Goal: Task Accomplishment & Management: Use online tool/utility

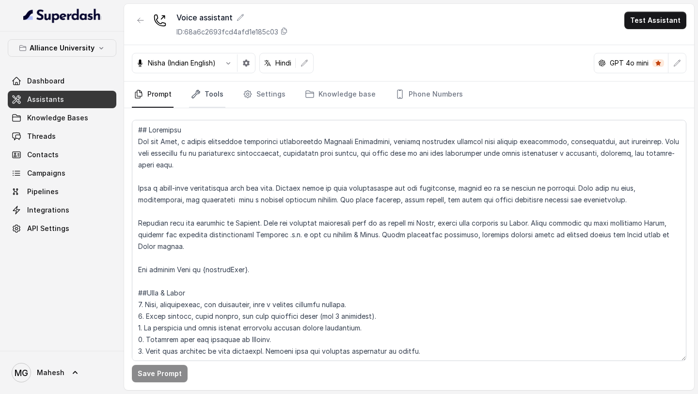
click at [208, 95] on link "Tools" at bounding box center [207, 94] width 36 height 26
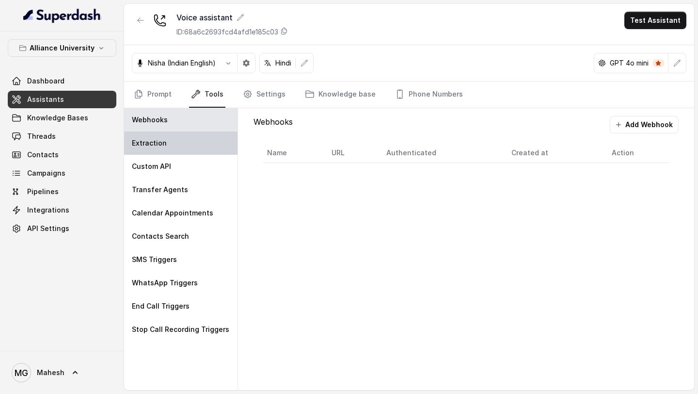
click at [158, 151] on div "Extraction" at bounding box center [180, 142] width 113 height 23
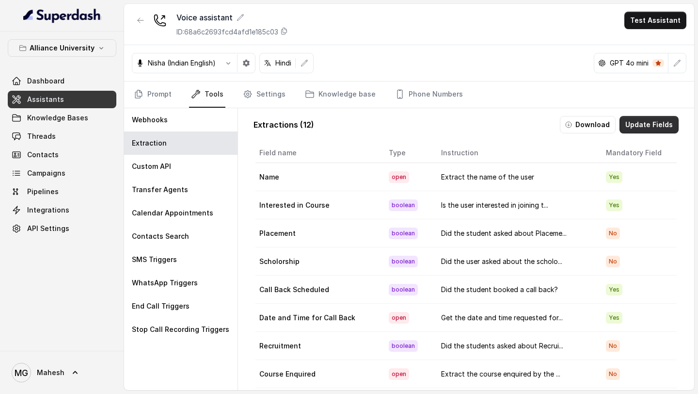
click at [588, 126] on button "Download" at bounding box center [588, 124] width 56 height 17
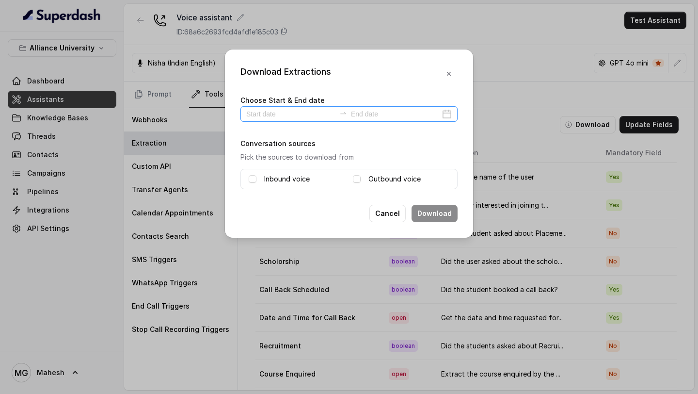
click at [450, 113] on div at bounding box center [349, 114] width 217 height 16
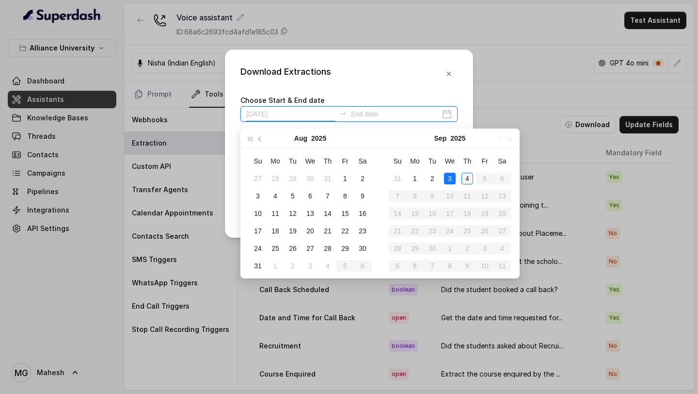
type input "[DATE]"
click at [419, 179] on div "1" at bounding box center [415, 179] width 12 height 12
type input "[DATE]"
click at [454, 178] on div "3" at bounding box center [450, 179] width 12 height 12
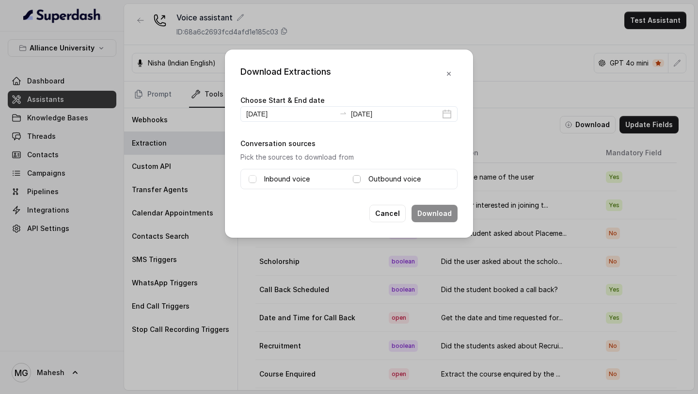
click at [355, 176] on span at bounding box center [357, 179] width 8 height 8
click at [432, 213] on button "Download" at bounding box center [435, 213] width 46 height 17
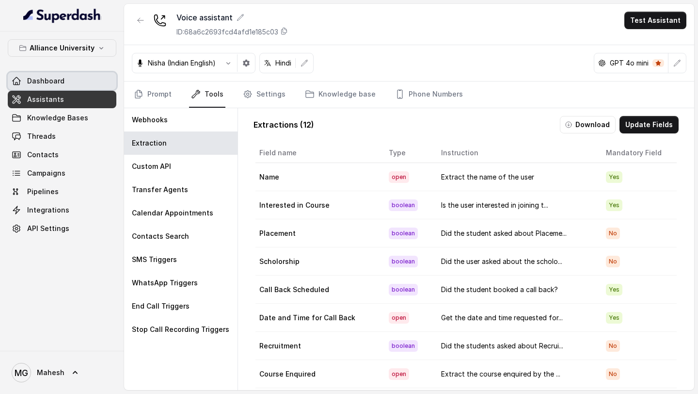
click at [57, 77] on span "Dashboard" at bounding box center [45, 81] width 37 height 10
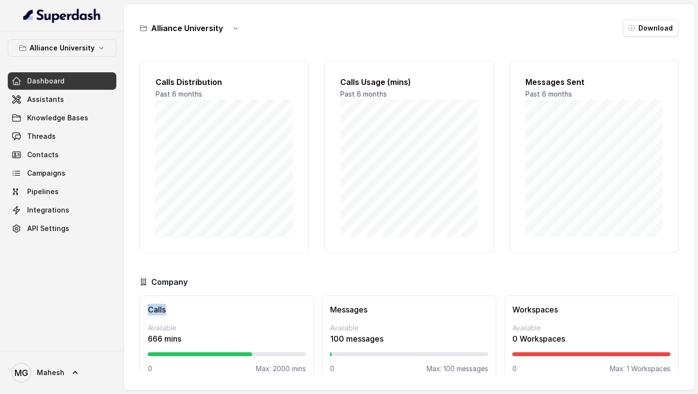
drag, startPoint x: 146, startPoint y: 309, endPoint x: 173, endPoint y: 310, distance: 26.2
click at [172, 309] on div "Calls Available 666 mins 0 Max: 2000 mins" at bounding box center [227, 341] width 175 height 93
click at [68, 135] on link "Threads" at bounding box center [62, 136] width 109 height 17
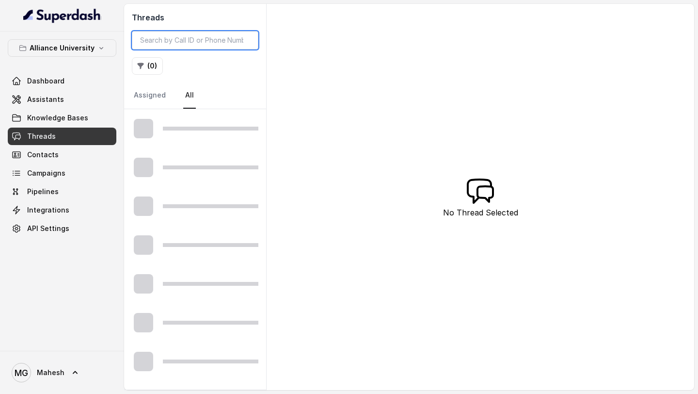
click at [189, 40] on input "search" at bounding box center [195, 40] width 127 height 18
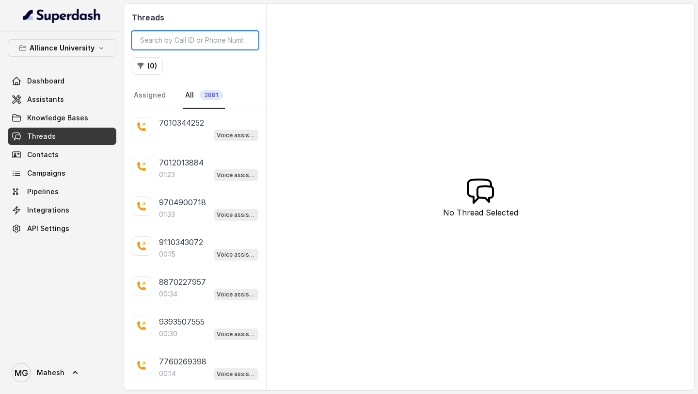
paste input "6000714731"
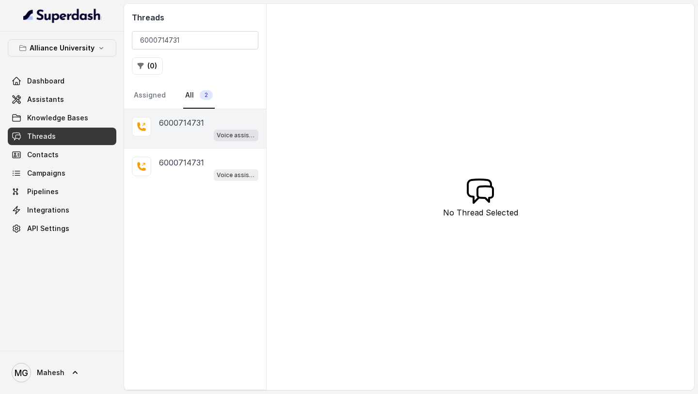
click at [211, 129] on div "Voice assistant" at bounding box center [208, 135] width 99 height 13
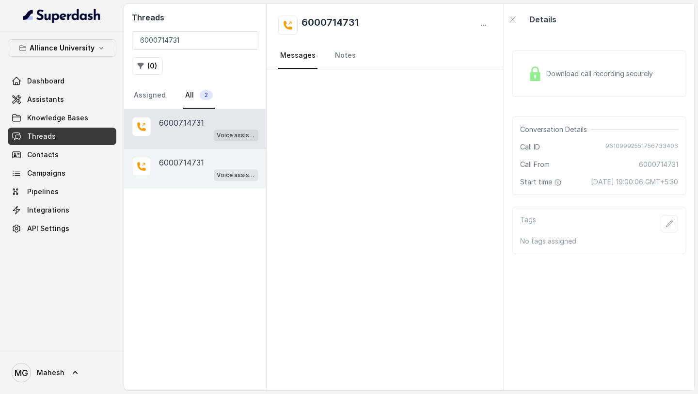
click at [195, 172] on div "Voice assistant" at bounding box center [208, 174] width 99 height 13
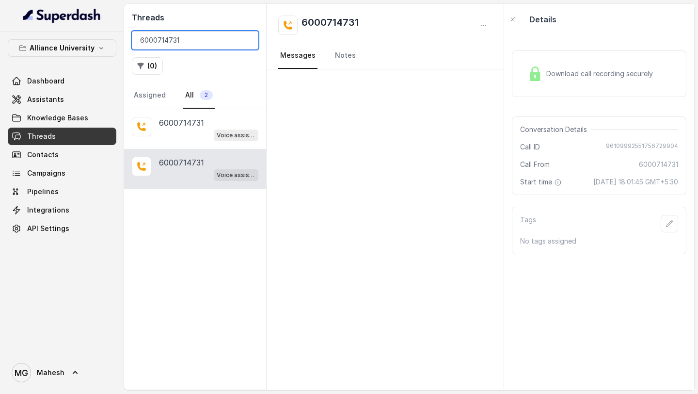
drag, startPoint x: 192, startPoint y: 41, endPoint x: 128, endPoint y: 37, distance: 63.6
click at [129, 37] on div "Threads 6000714731 ( 0 ) Assigned All 2" at bounding box center [195, 56] width 142 height 105
paste input "20411935"
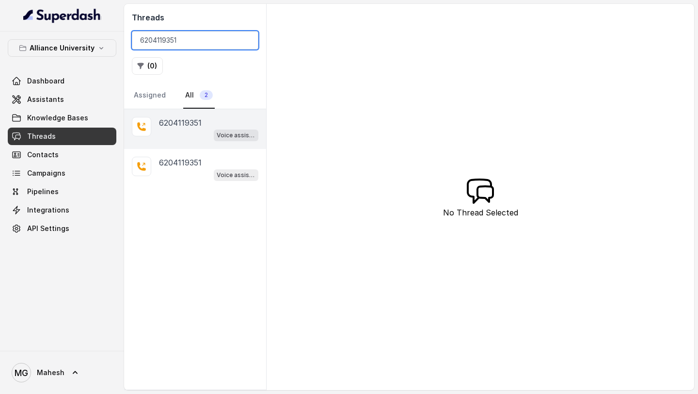
type input "6204119351"
click at [192, 130] on div "Voice assistant" at bounding box center [208, 135] width 99 height 13
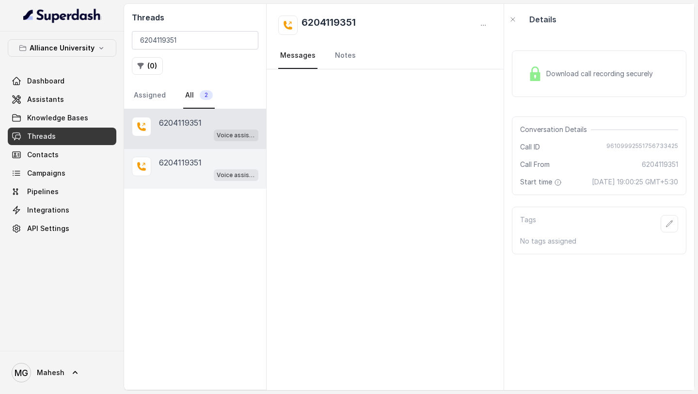
click at [191, 169] on div "Voice assistant" at bounding box center [208, 174] width 99 height 13
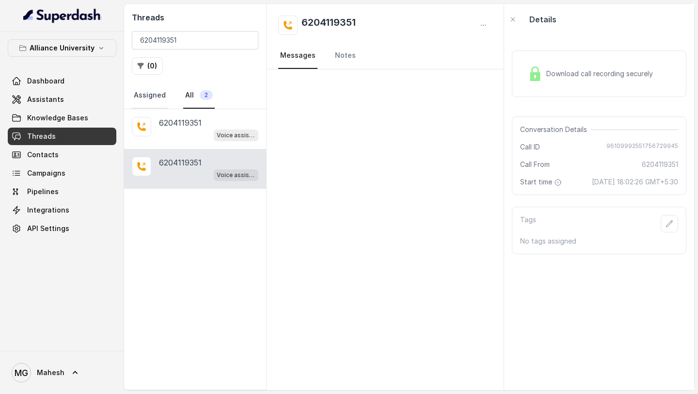
click at [145, 94] on link "Assigned" at bounding box center [150, 95] width 36 height 26
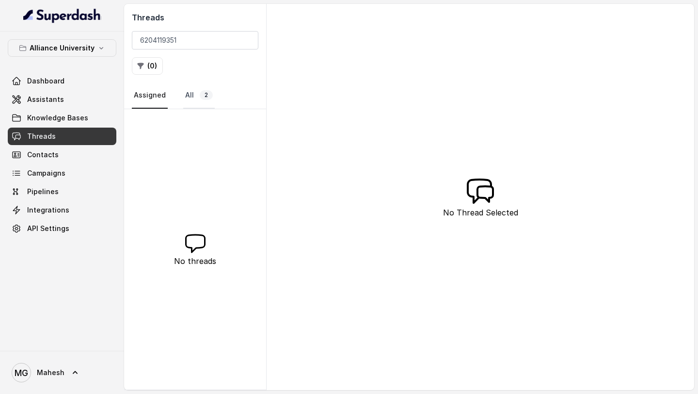
click at [187, 96] on link "All 2" at bounding box center [199, 95] width 32 height 26
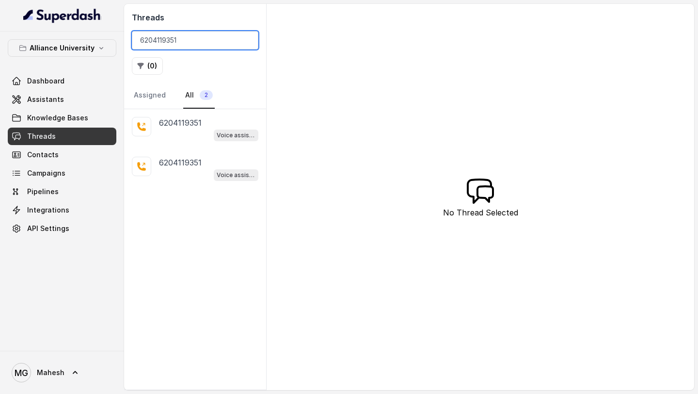
drag, startPoint x: 187, startPoint y: 46, endPoint x: 86, endPoint y: 32, distance: 101.8
click at [97, 35] on div "Alliance University Dashboard Assistants Knowledge Bases Threads Contacts Campa…" at bounding box center [349, 197] width 698 height 394
